Goal: Navigation & Orientation: Understand site structure

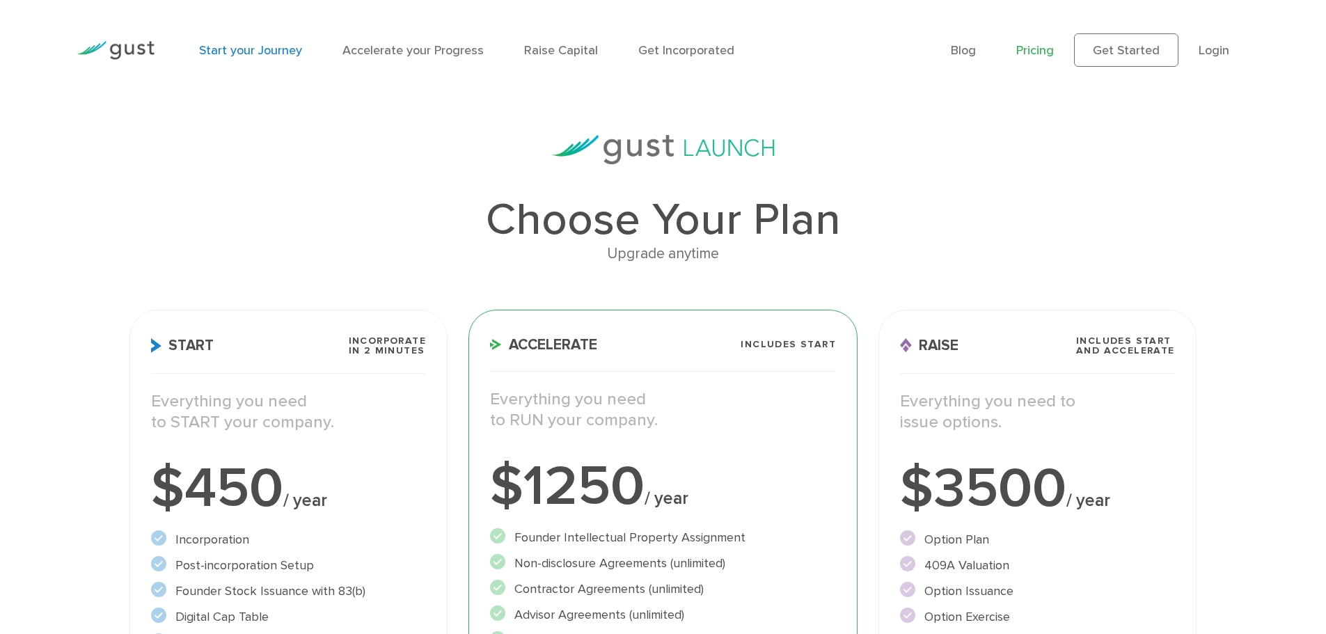
click at [264, 51] on link "Start your Journey" at bounding box center [250, 50] width 103 height 15
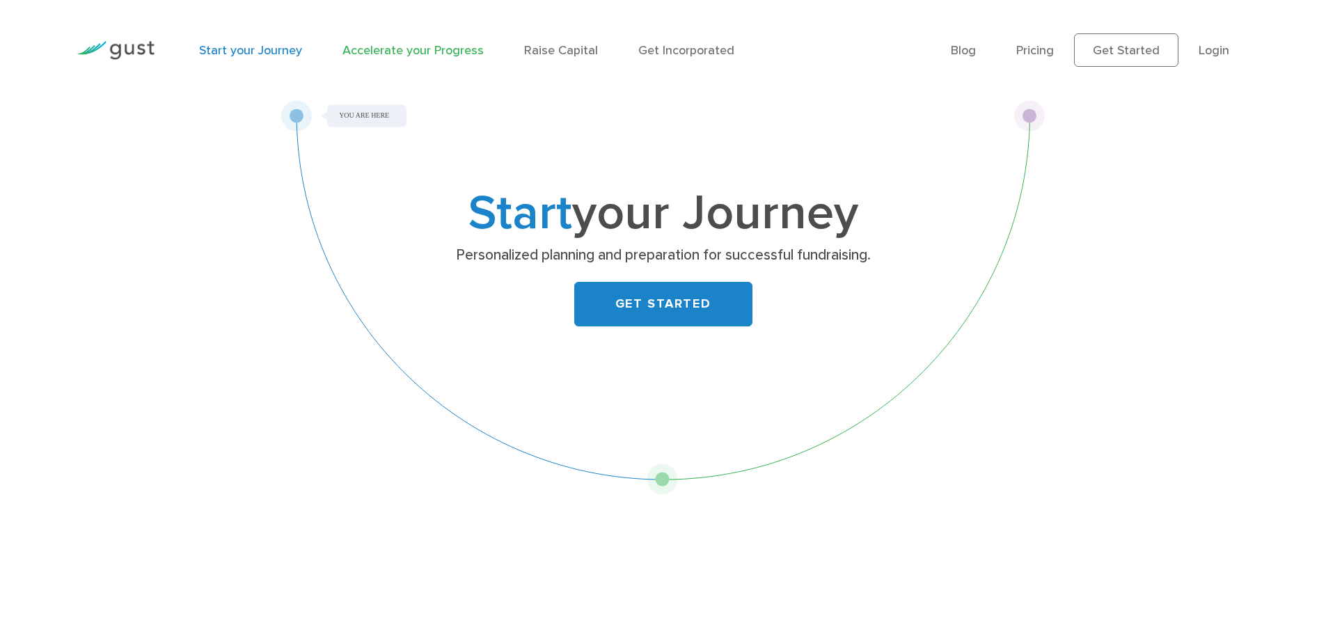
click at [442, 51] on link "Accelerate your Progress" at bounding box center [412, 50] width 141 height 15
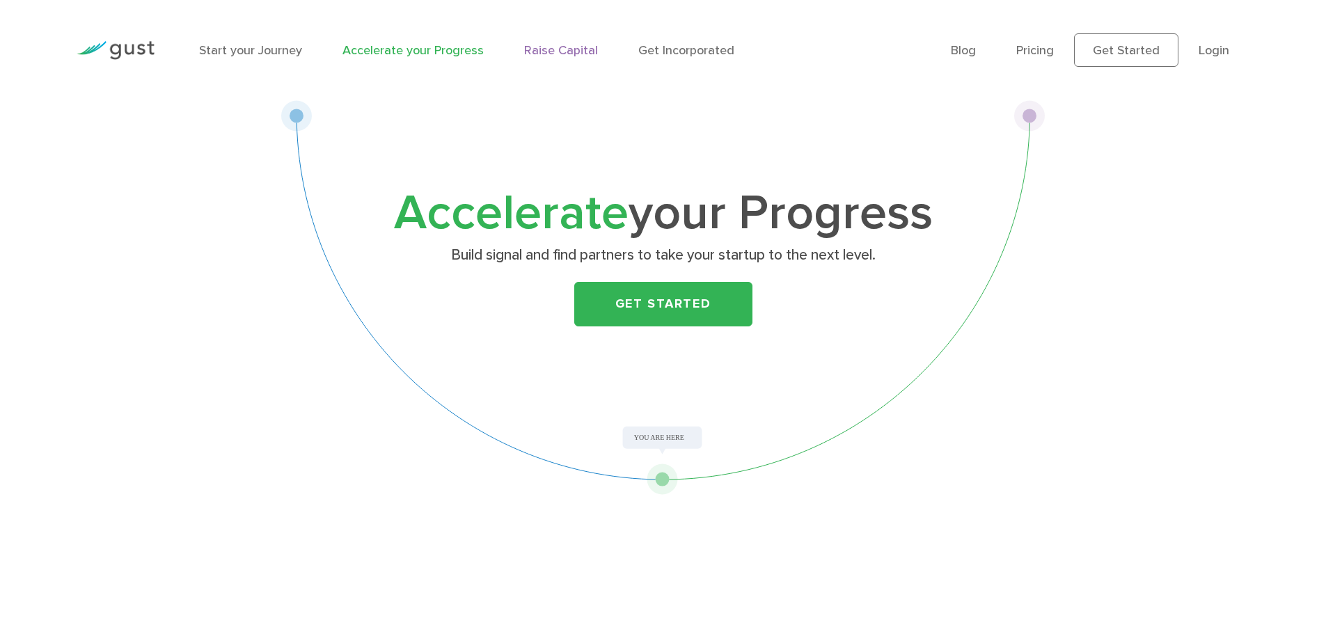
click at [532, 49] on link "Raise Capital" at bounding box center [561, 50] width 74 height 15
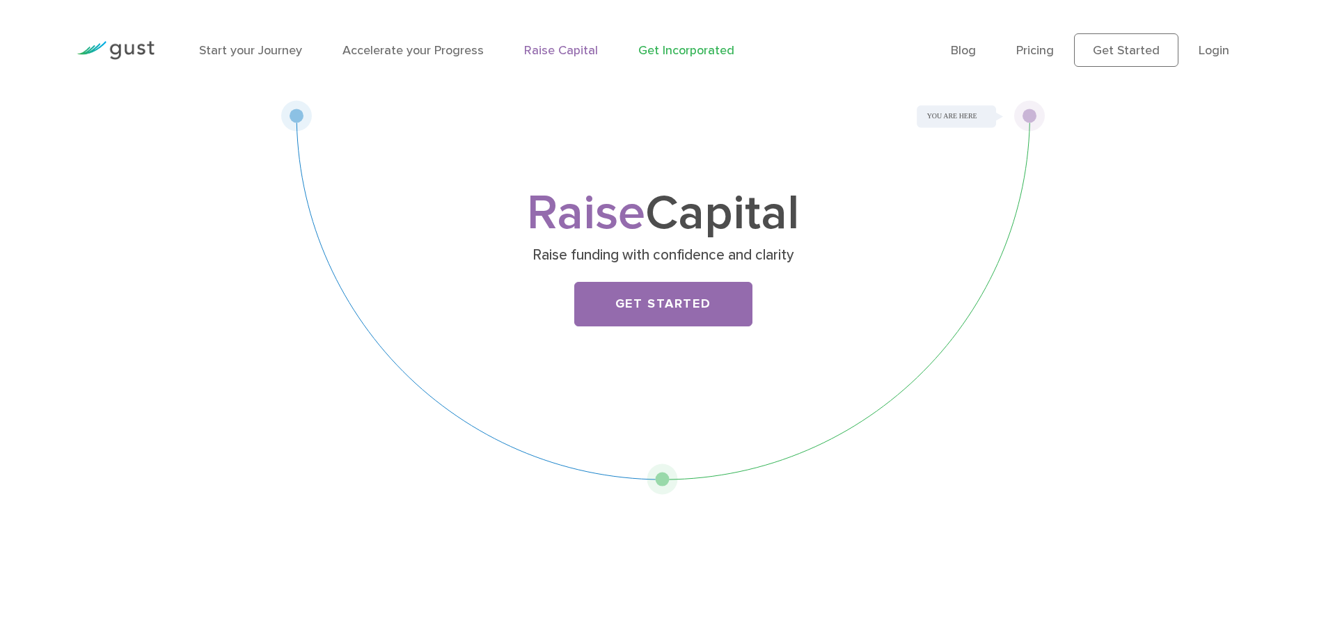
click at [672, 50] on link "Get Incorporated" at bounding box center [686, 50] width 96 height 15
